Goal: Transaction & Acquisition: Purchase product/service

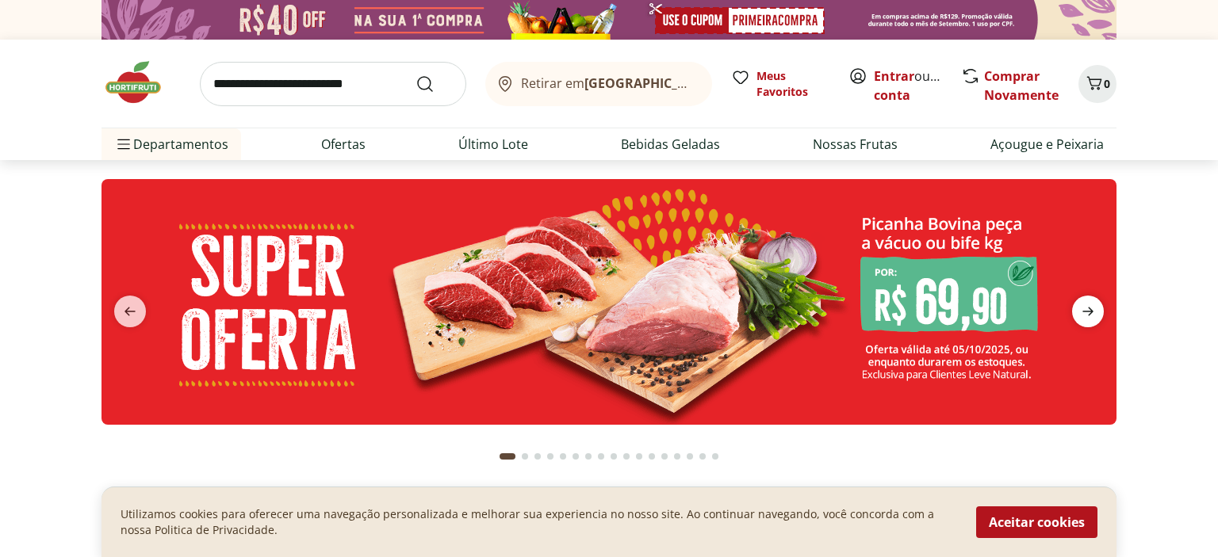
click at [1079, 315] on icon "next" at bounding box center [1087, 311] width 19 height 19
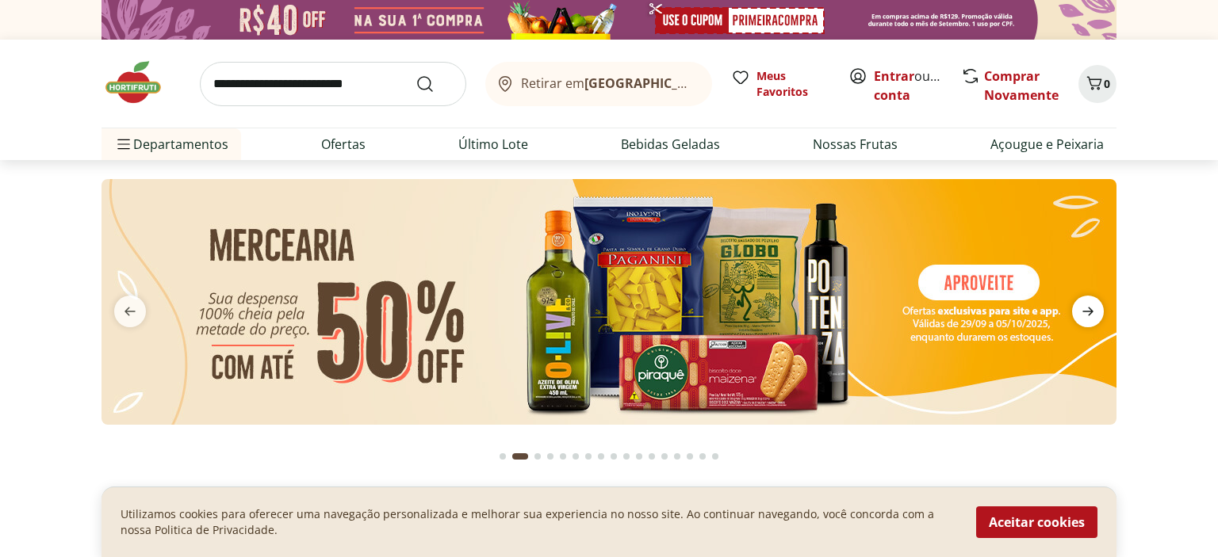
click at [1079, 315] on icon "next" at bounding box center [1087, 311] width 19 height 19
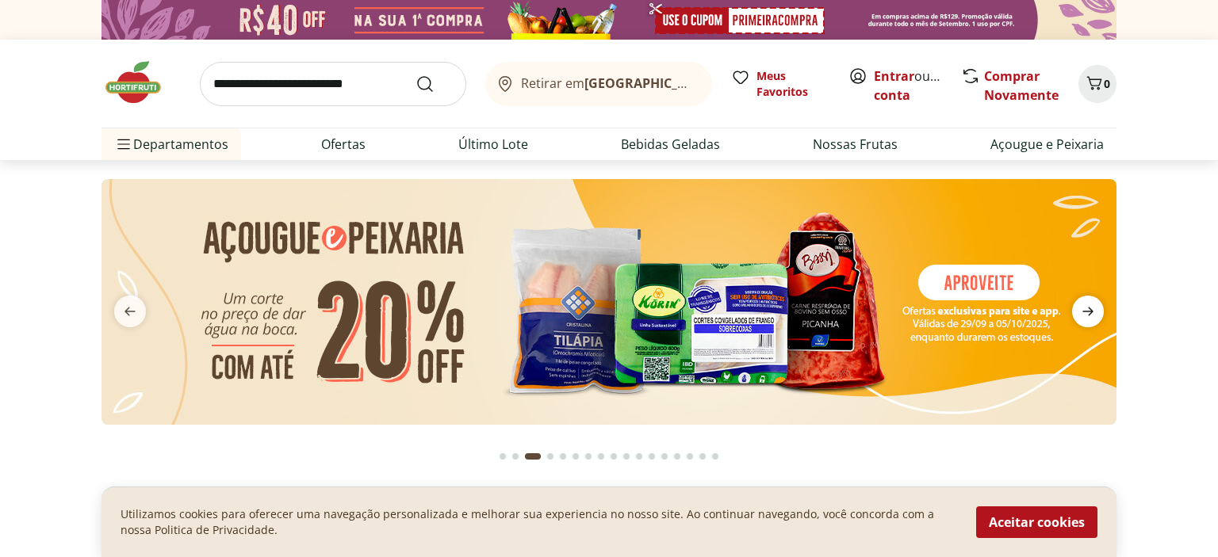
click at [1079, 315] on icon "next" at bounding box center [1087, 311] width 19 height 19
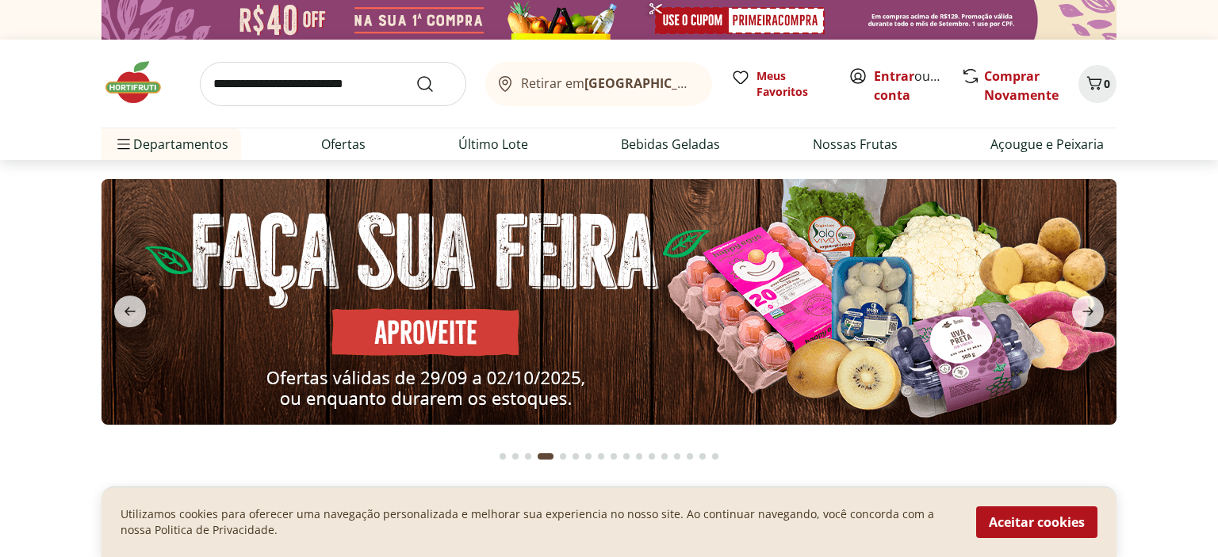
click at [454, 335] on img at bounding box center [608, 302] width 1015 height 246
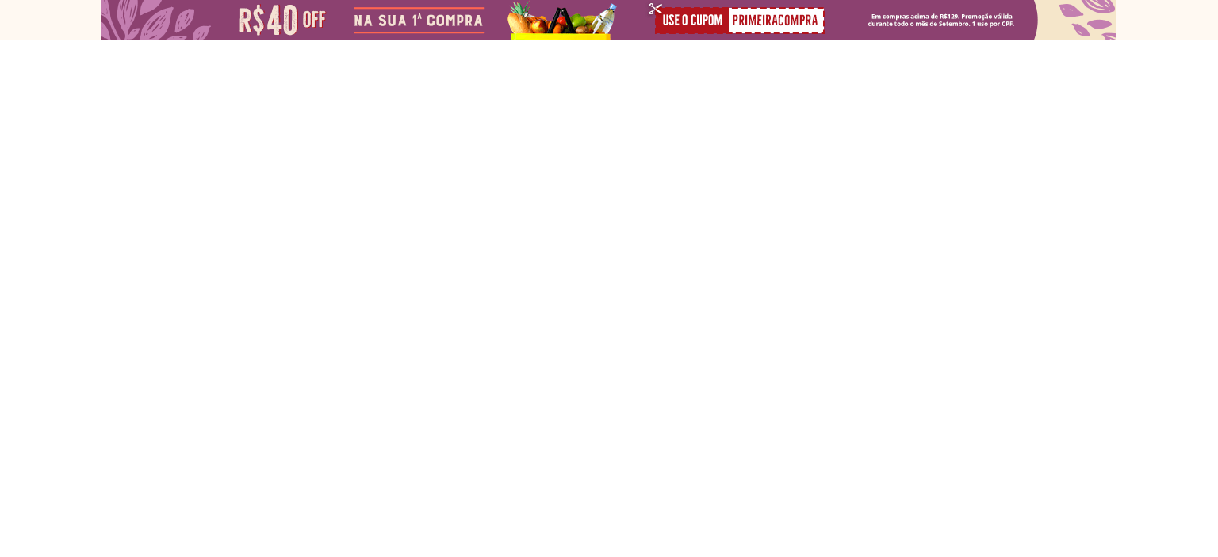
select select "**********"
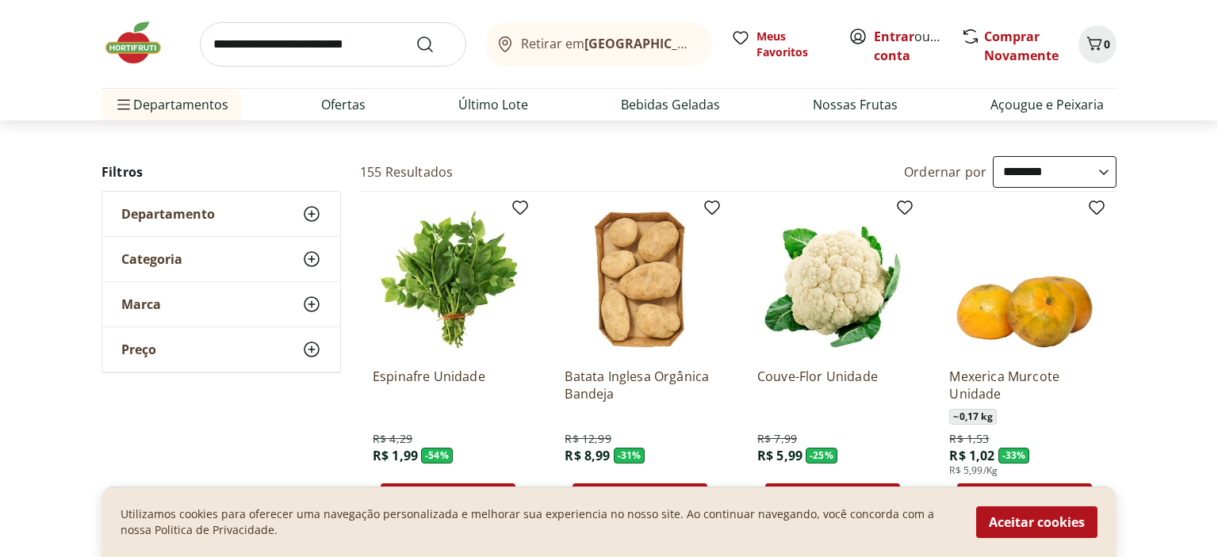
scroll to position [83, 0]
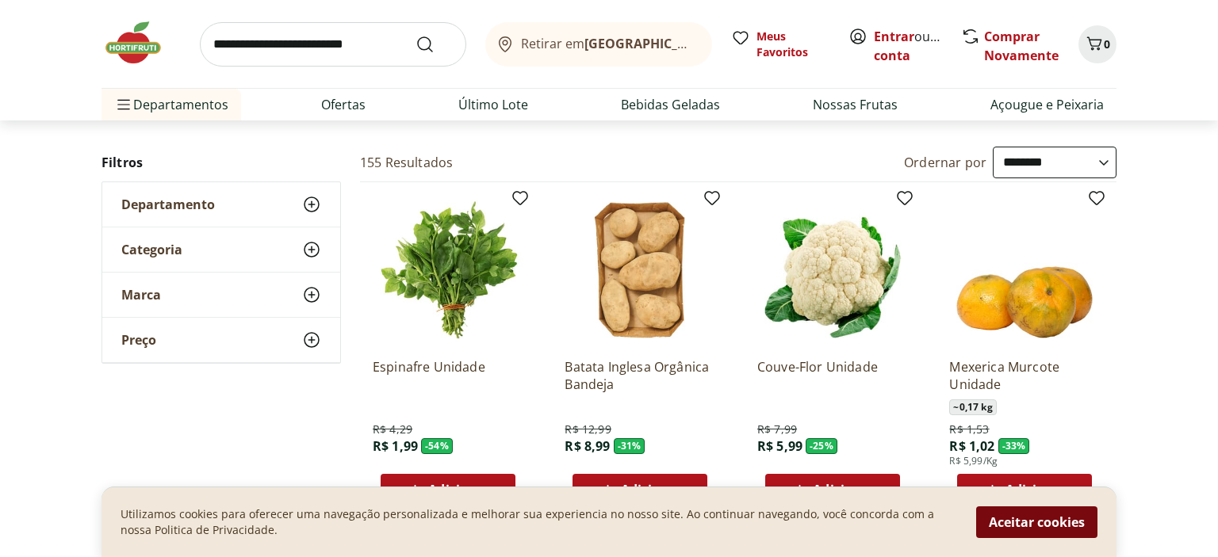
click at [1013, 525] on button "Aceitar cookies" at bounding box center [1036, 523] width 121 height 32
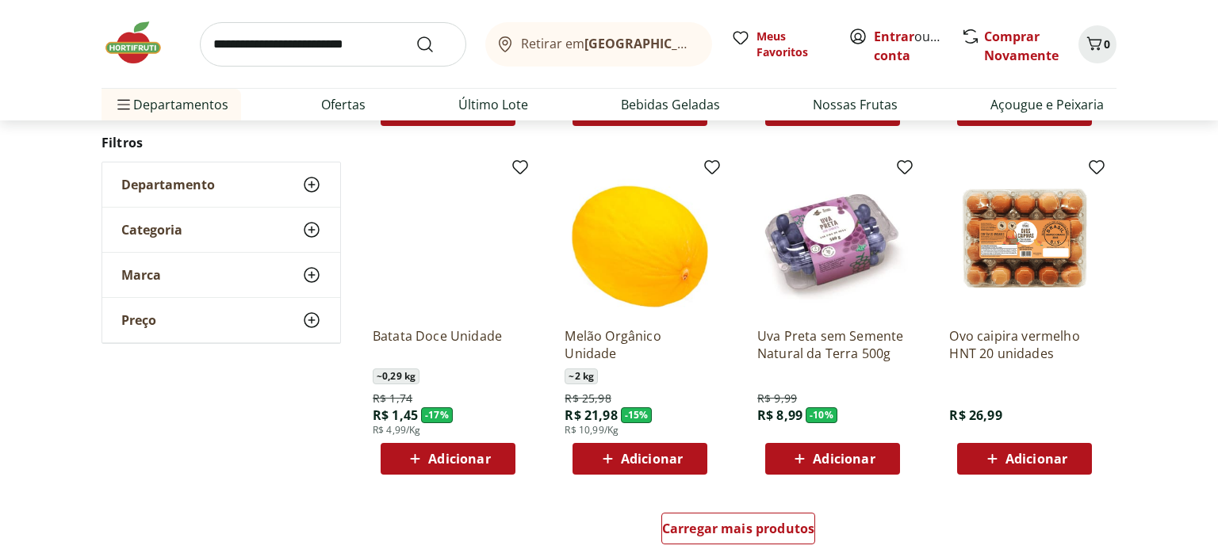
scroll to position [1005, 0]
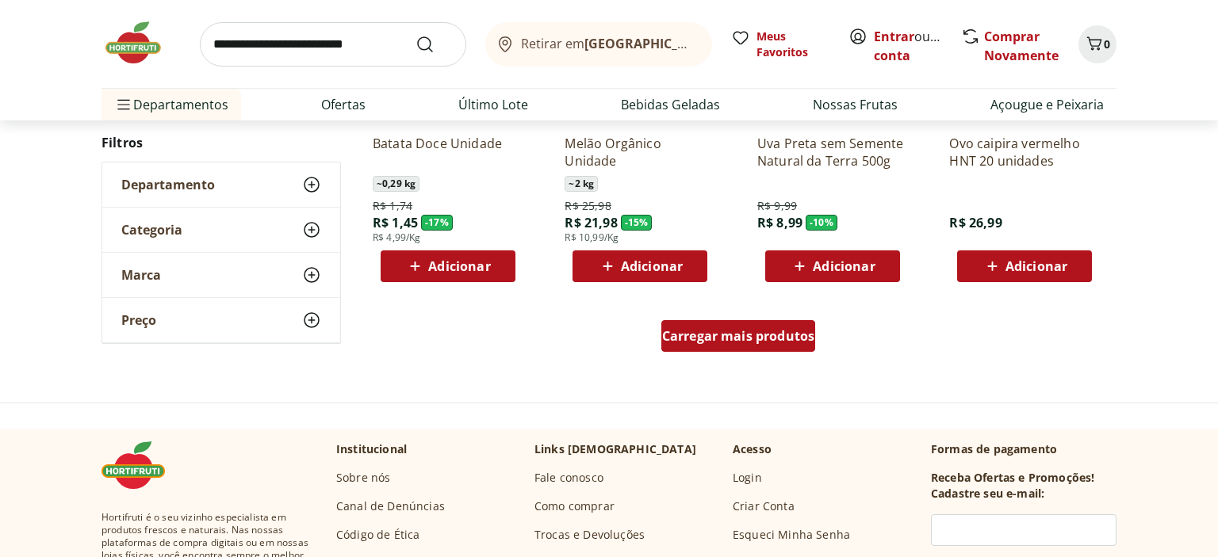
click at [708, 345] on div "Carregar mais produtos" at bounding box center [738, 336] width 155 height 32
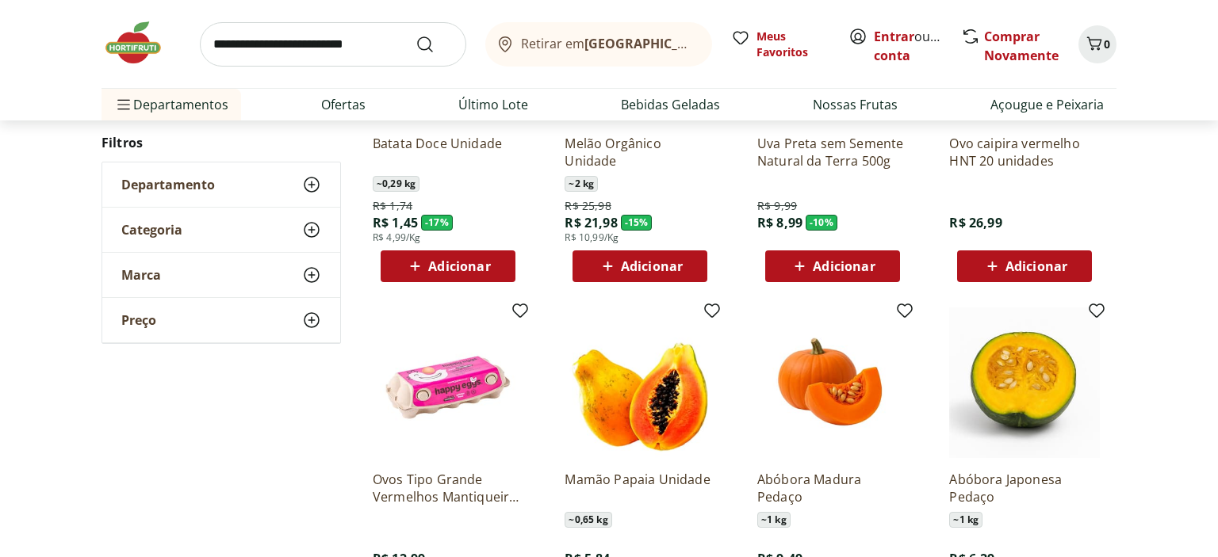
click at [653, 49] on b "[GEOGRAPHIC_DATA]/[GEOGRAPHIC_DATA]" at bounding box center [717, 43] width 267 height 17
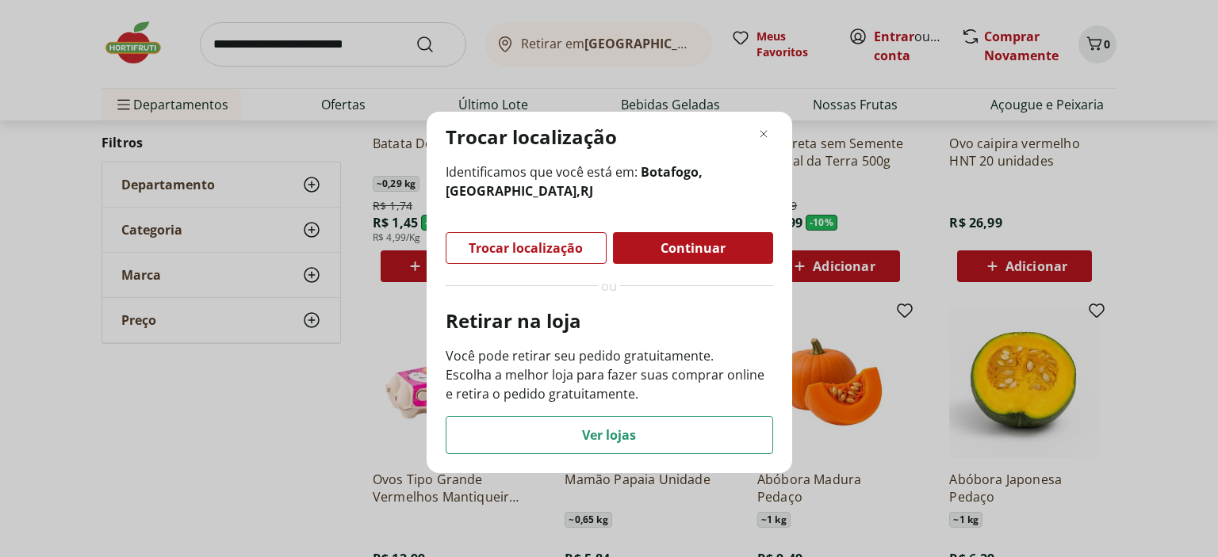
click at [642, 246] on div "Continuar" at bounding box center [693, 248] width 160 height 32
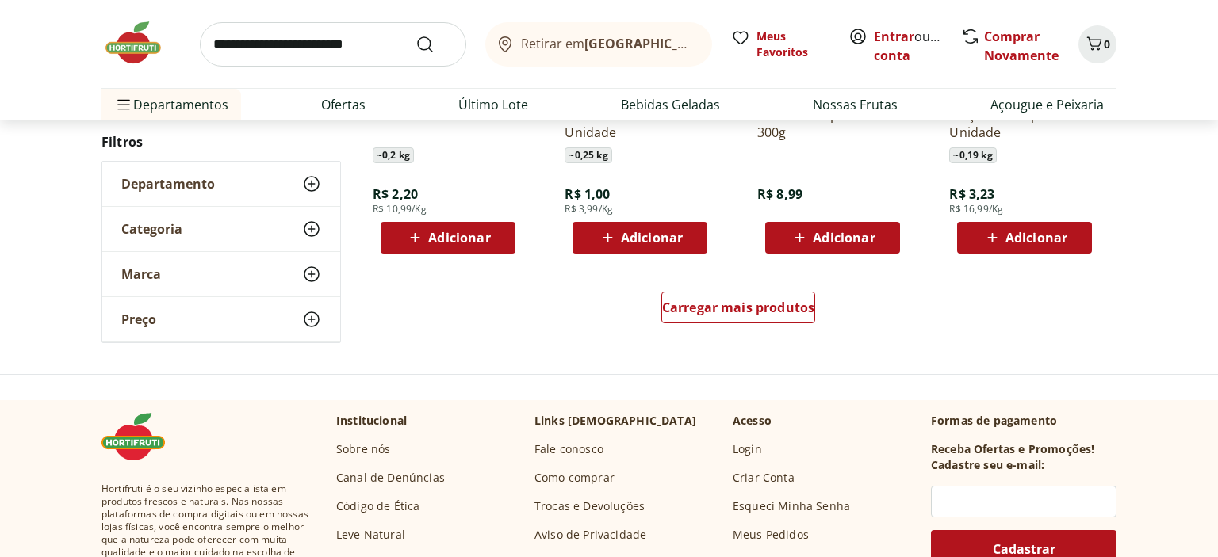
scroll to position [2093, 0]
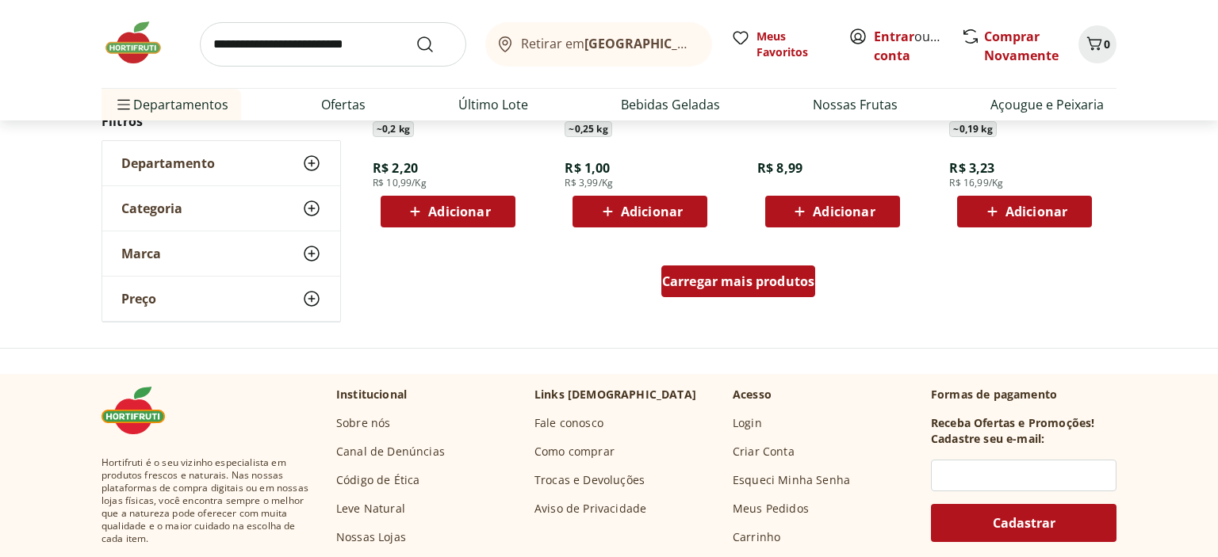
click at [725, 280] on span "Carregar mais produtos" at bounding box center [738, 281] width 153 height 13
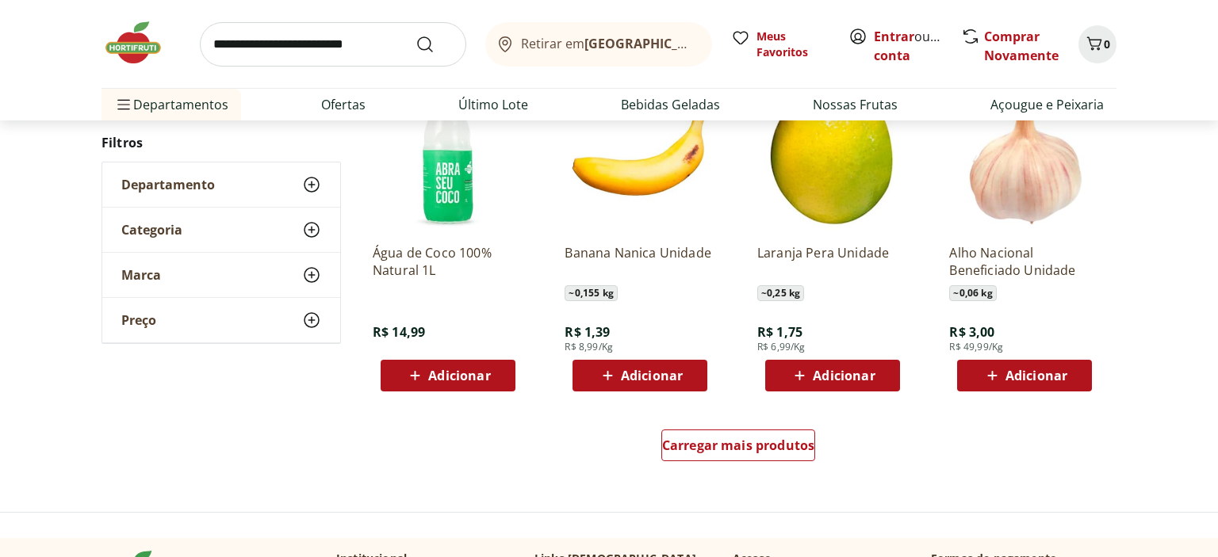
scroll to position [2931, 0]
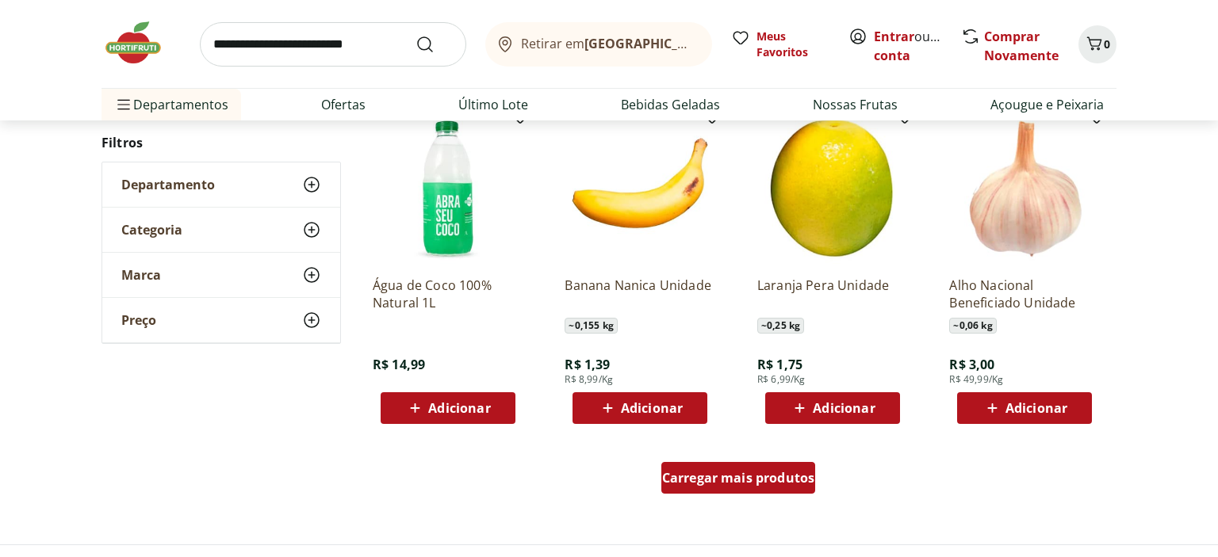
click at [713, 472] on span "Carregar mais produtos" at bounding box center [738, 478] width 153 height 13
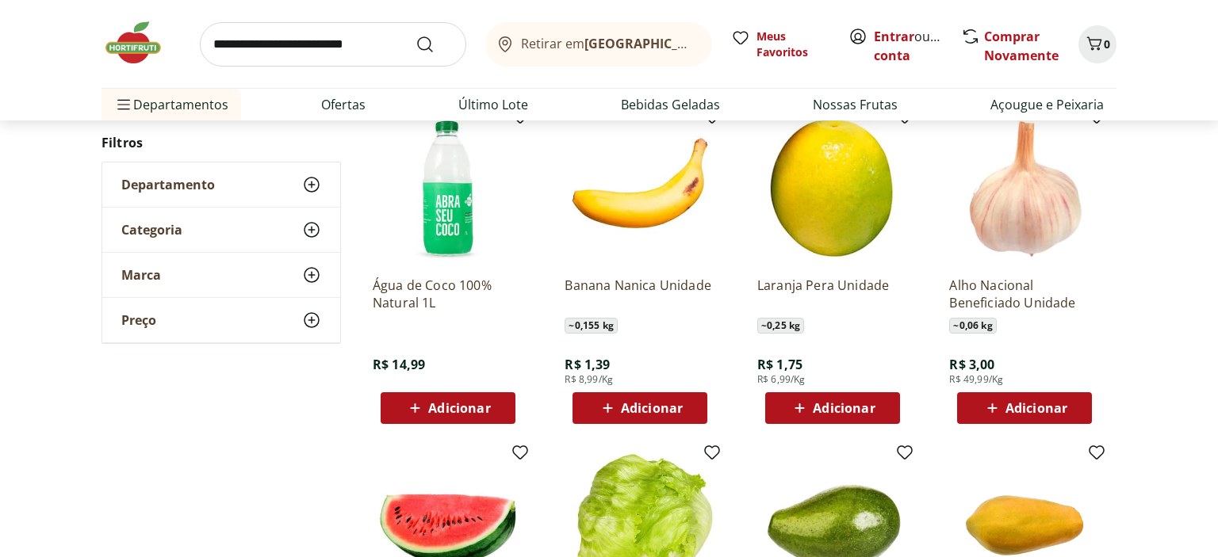
click at [138, 56] on img at bounding box center [140, 43] width 79 height 48
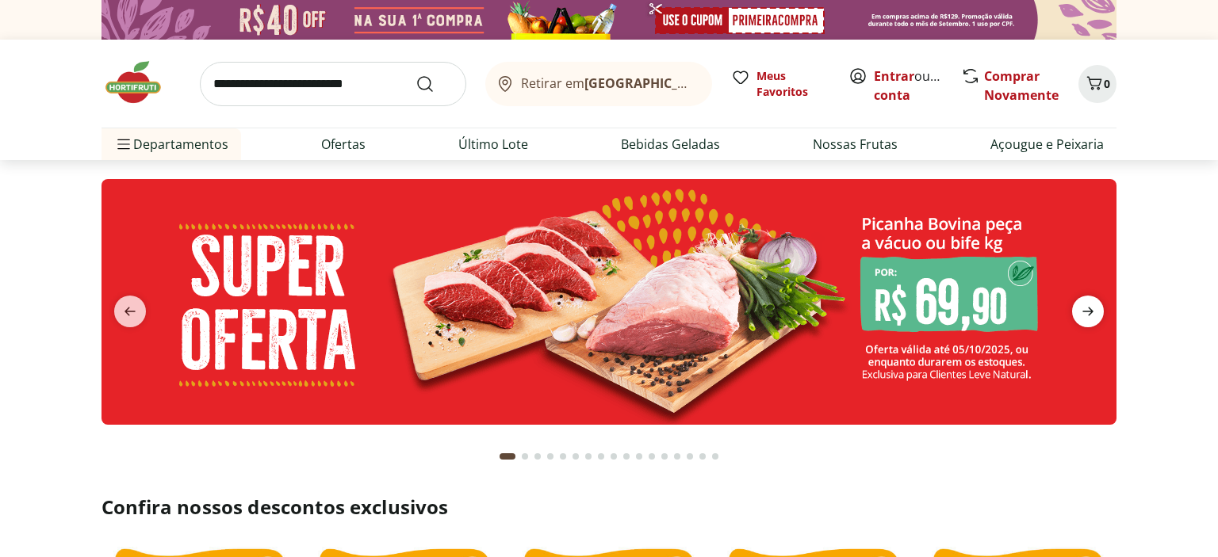
click at [1094, 312] on icon "next" at bounding box center [1087, 311] width 19 height 19
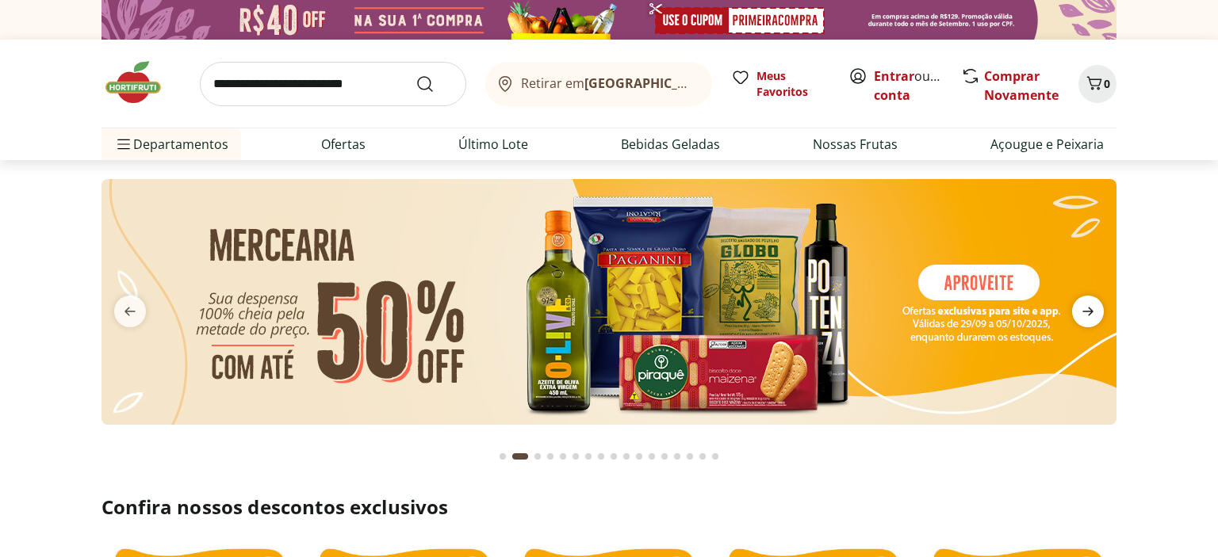
click at [1094, 312] on icon "next" at bounding box center [1087, 311] width 19 height 19
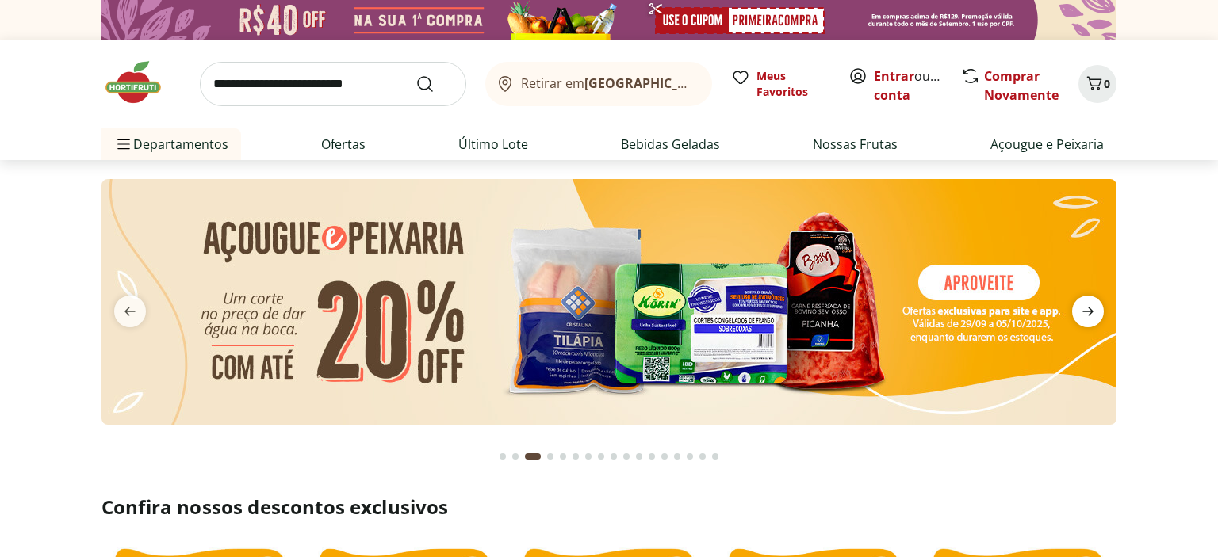
click at [1094, 312] on icon "next" at bounding box center [1087, 311] width 19 height 19
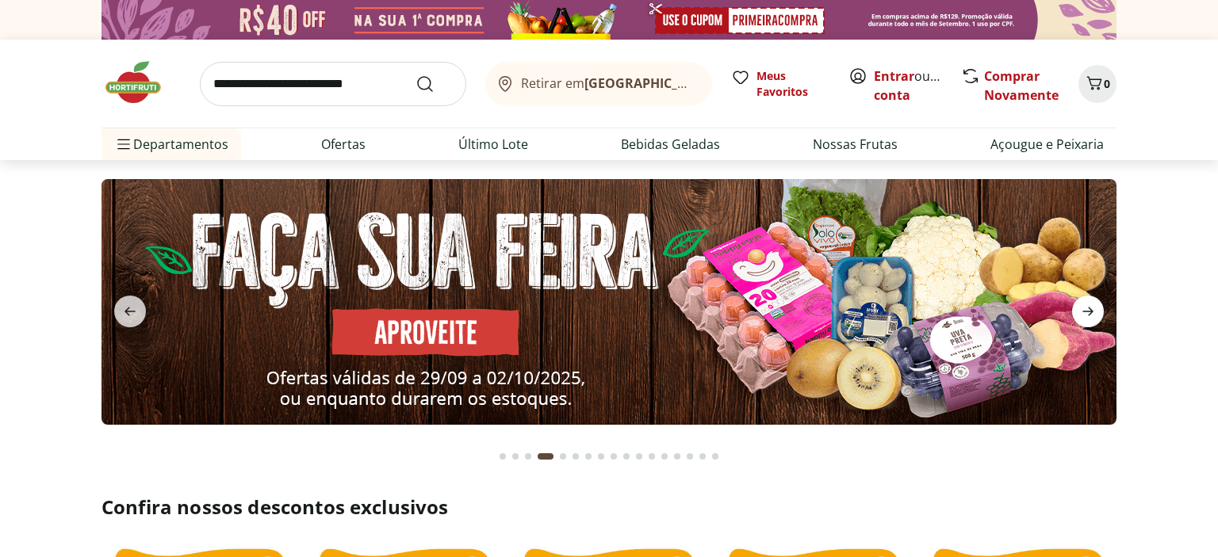
click at [1094, 312] on icon "next" at bounding box center [1087, 311] width 19 height 19
